Goal: Transaction & Acquisition: Purchase product/service

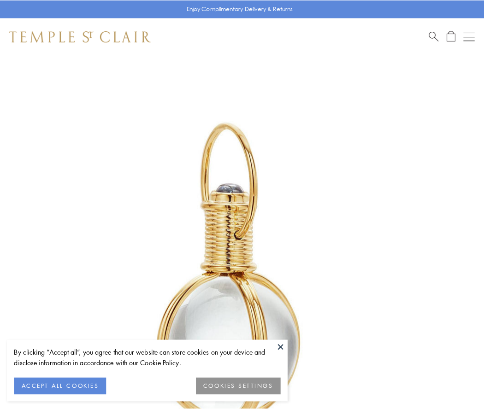
scroll to position [240, 0]
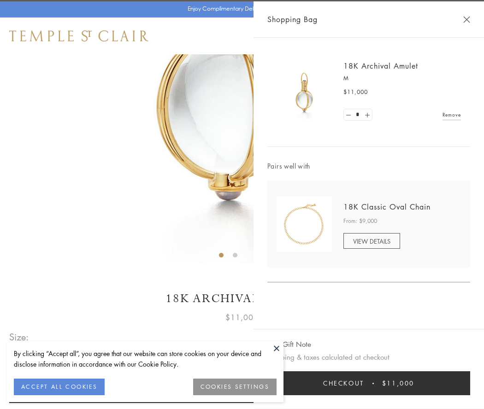
click at [368, 383] on button "Checkout $11,000" at bounding box center [368, 383] width 203 height 24
